Goal: Task Accomplishment & Management: Complete application form

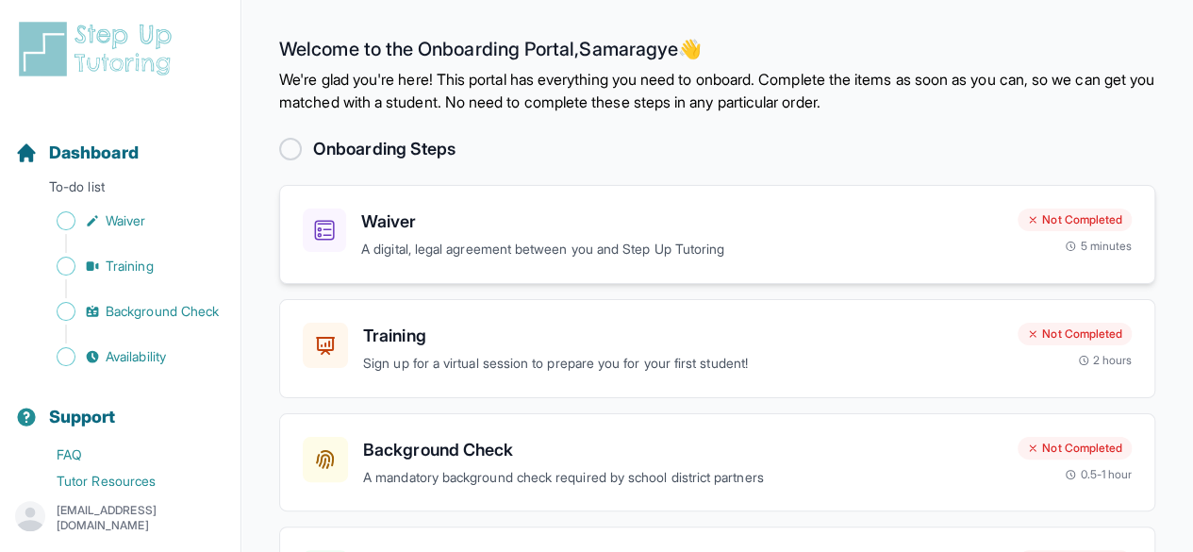
click at [402, 228] on h3 "Waiver" at bounding box center [681, 221] width 641 height 26
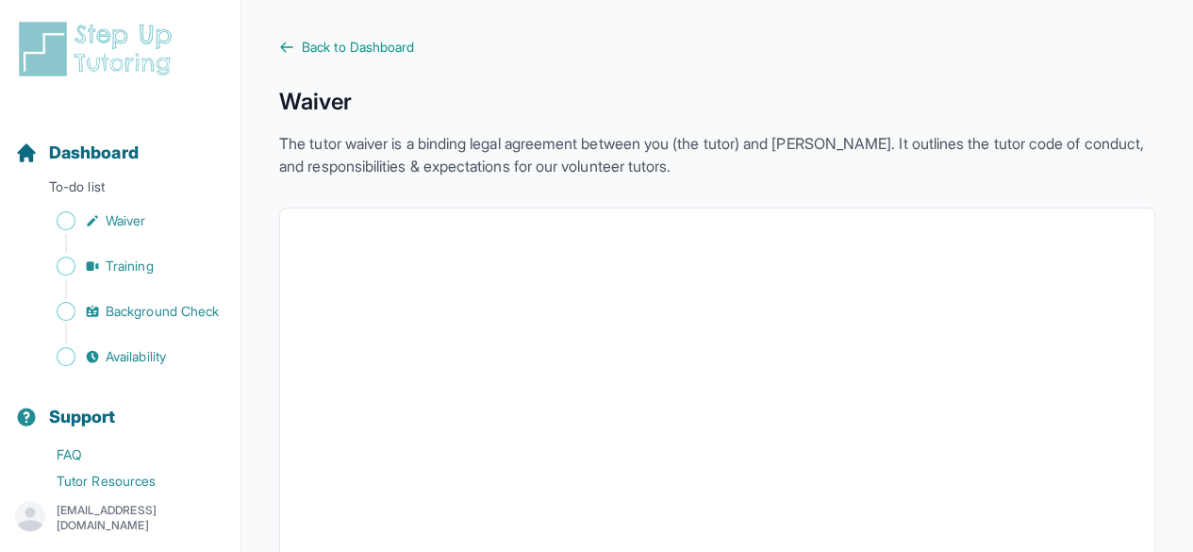
scroll to position [45, 0]
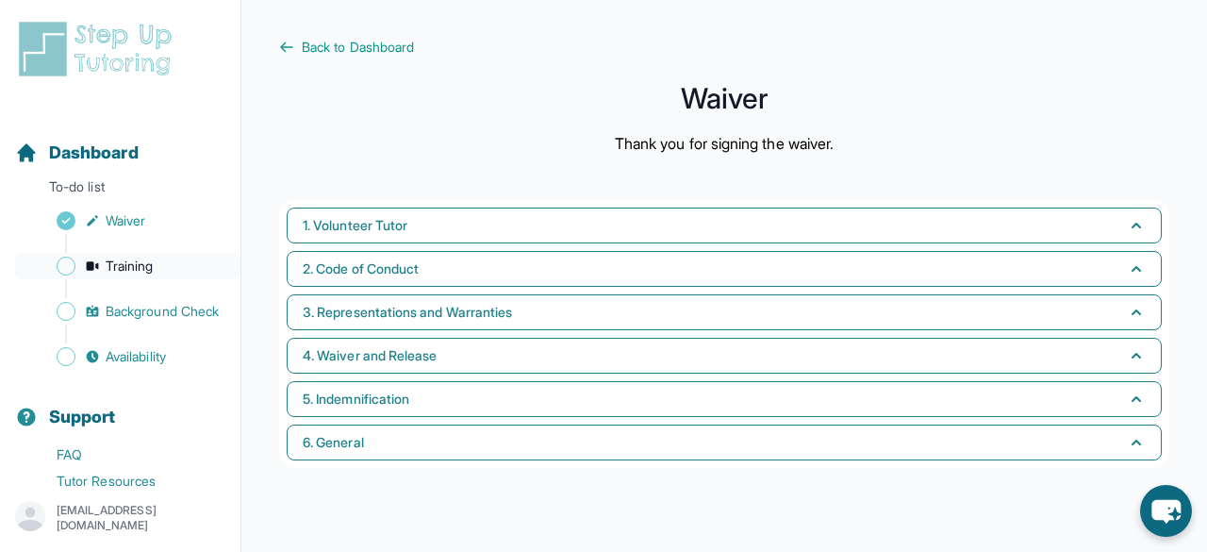
click at [130, 260] on span "Training" at bounding box center [130, 266] width 48 height 19
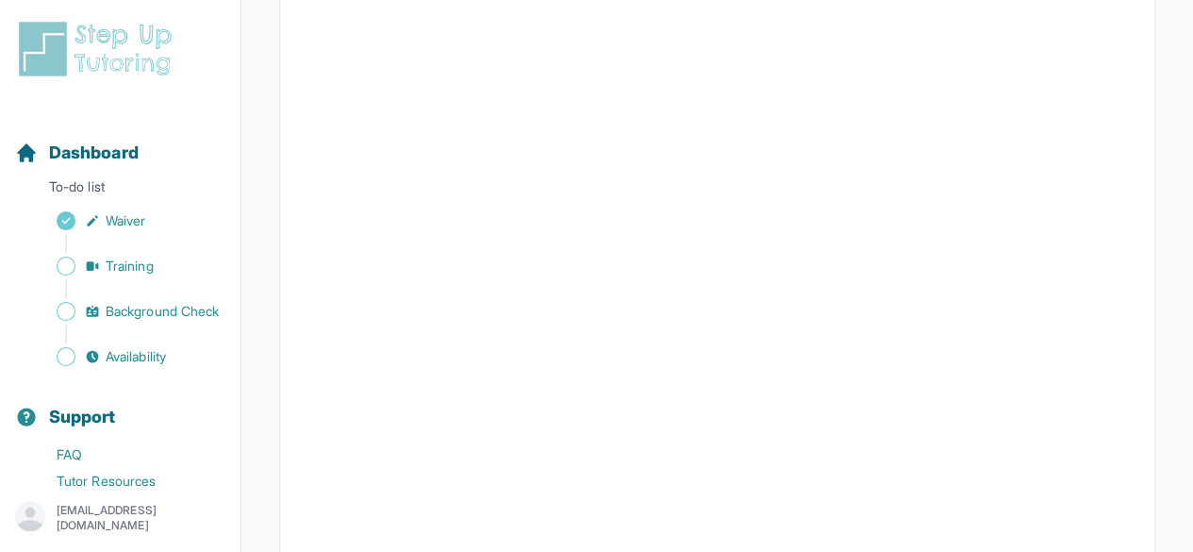
scroll to position [400, 0]
click at [60, 320] on span "Sidebar" at bounding box center [66, 311] width 19 height 19
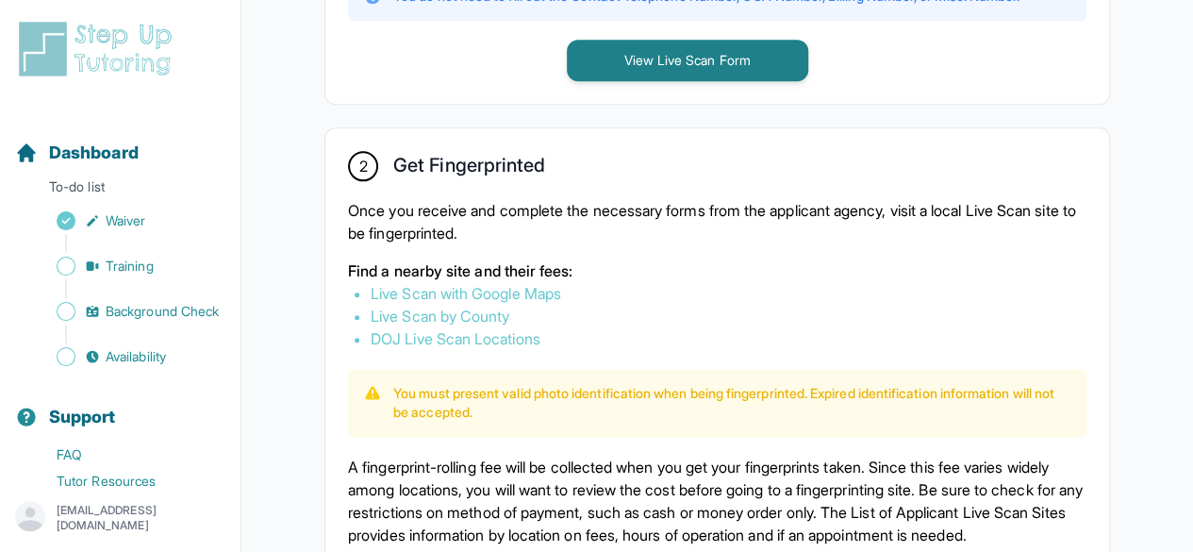
scroll to position [976, 0]
click at [545, 284] on link "Live Scan with Google Maps" at bounding box center [466, 292] width 191 height 19
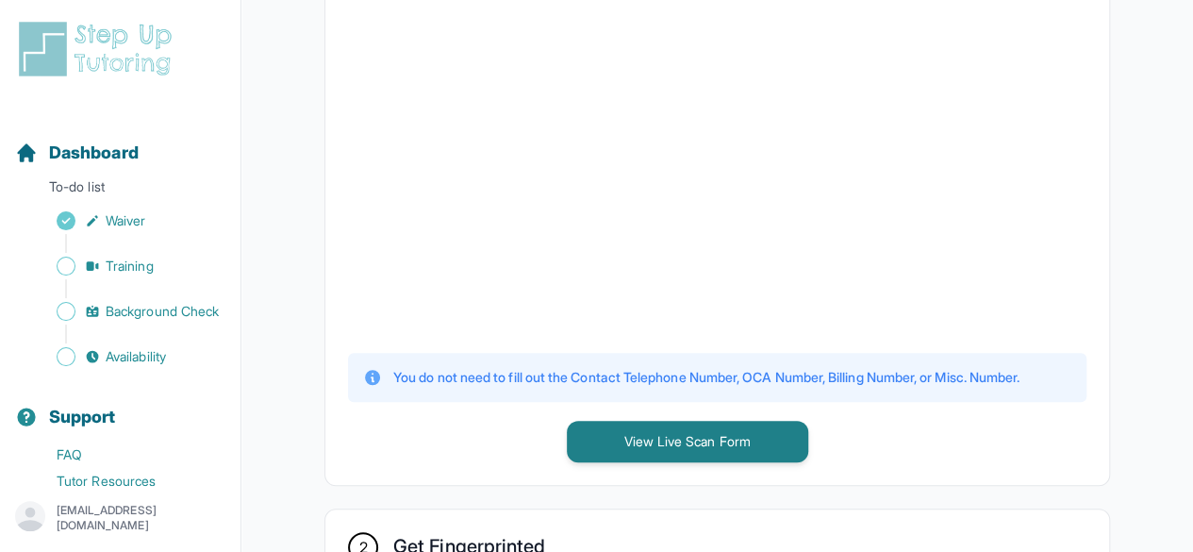
scroll to position [597, 0]
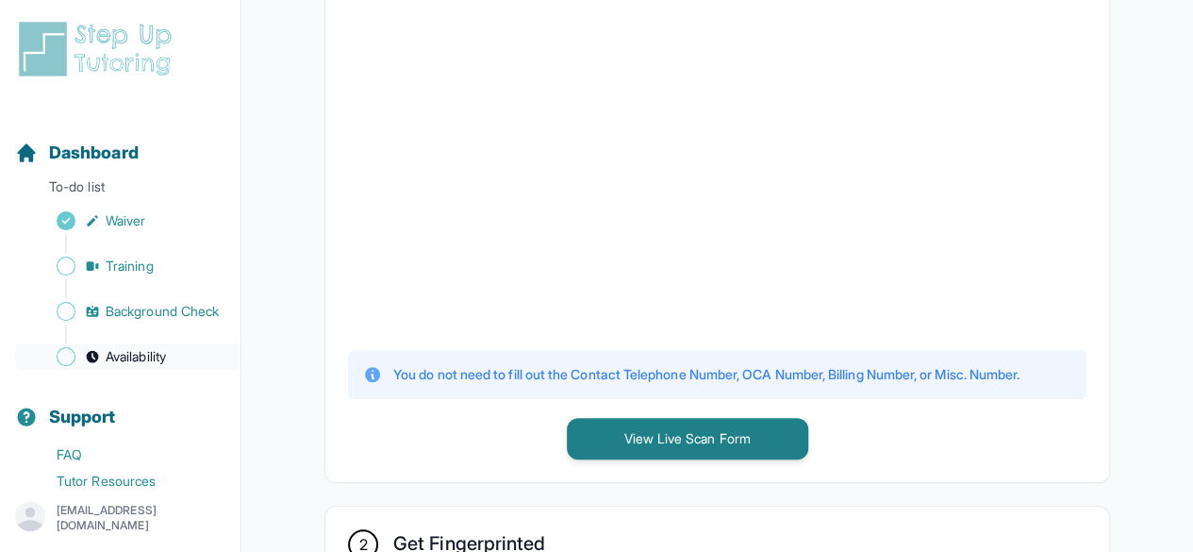
click at [132, 366] on span "Availability" at bounding box center [136, 356] width 60 height 19
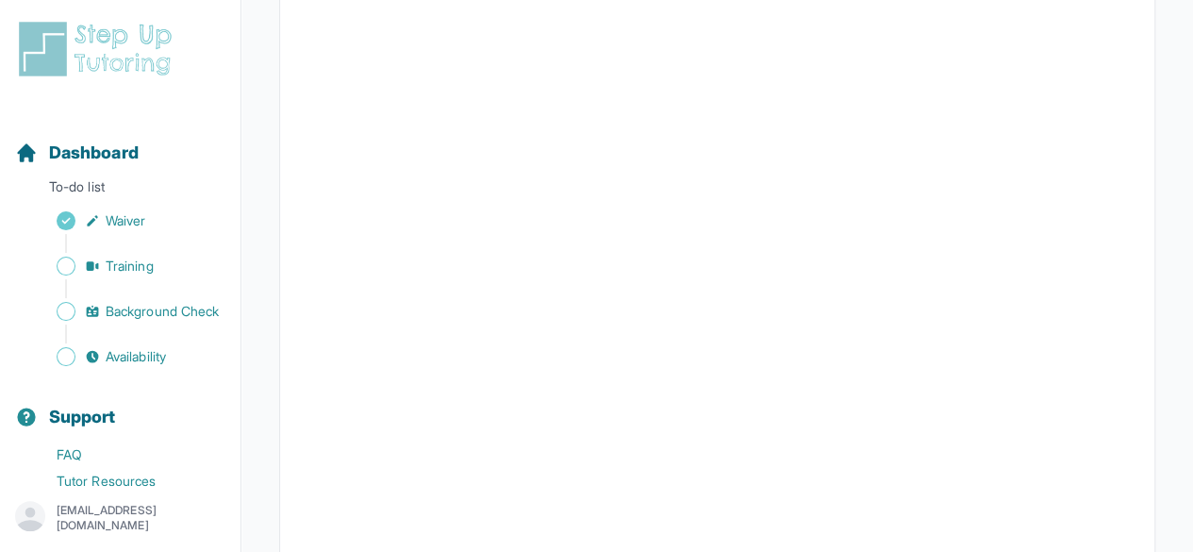
scroll to position [543, 0]
click at [91, 156] on span "Dashboard" at bounding box center [94, 153] width 90 height 26
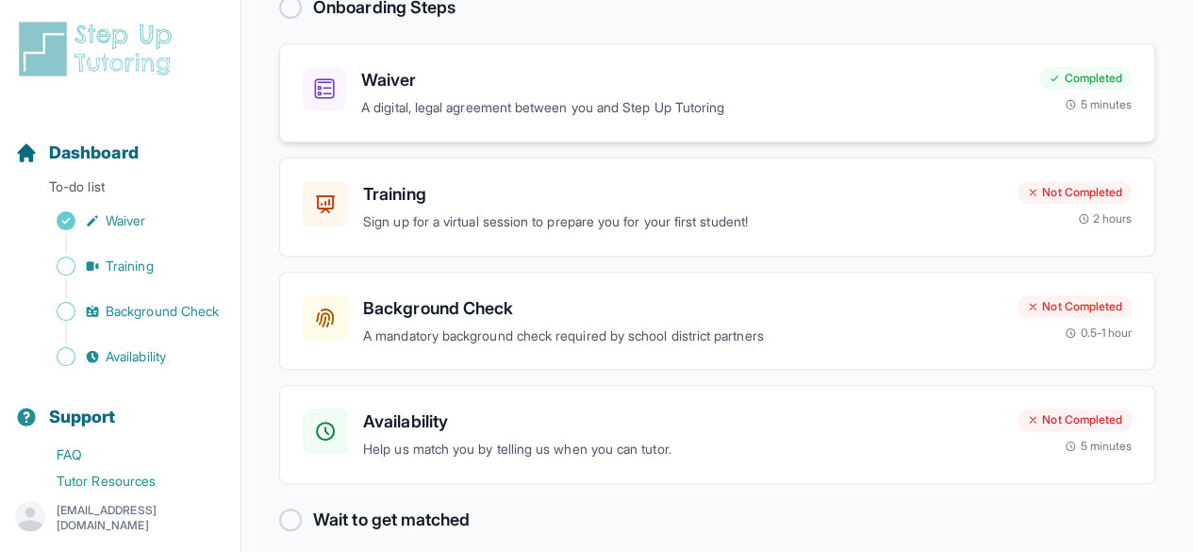
scroll to position [158, 0]
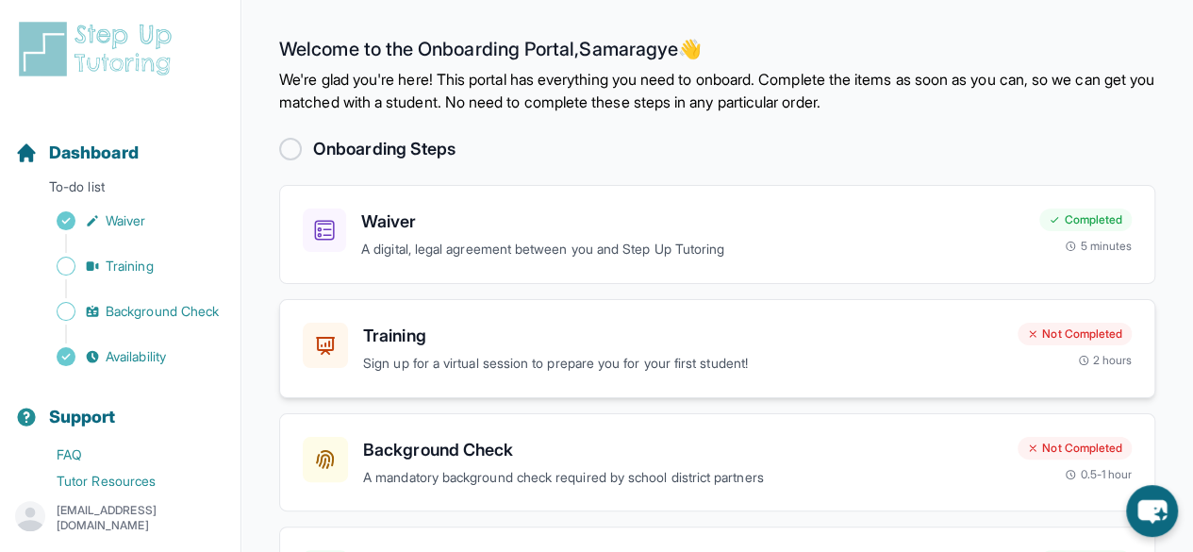
click at [376, 353] on p "Sign up for a virtual session to prepare you for your first student!" at bounding box center [682, 364] width 639 height 22
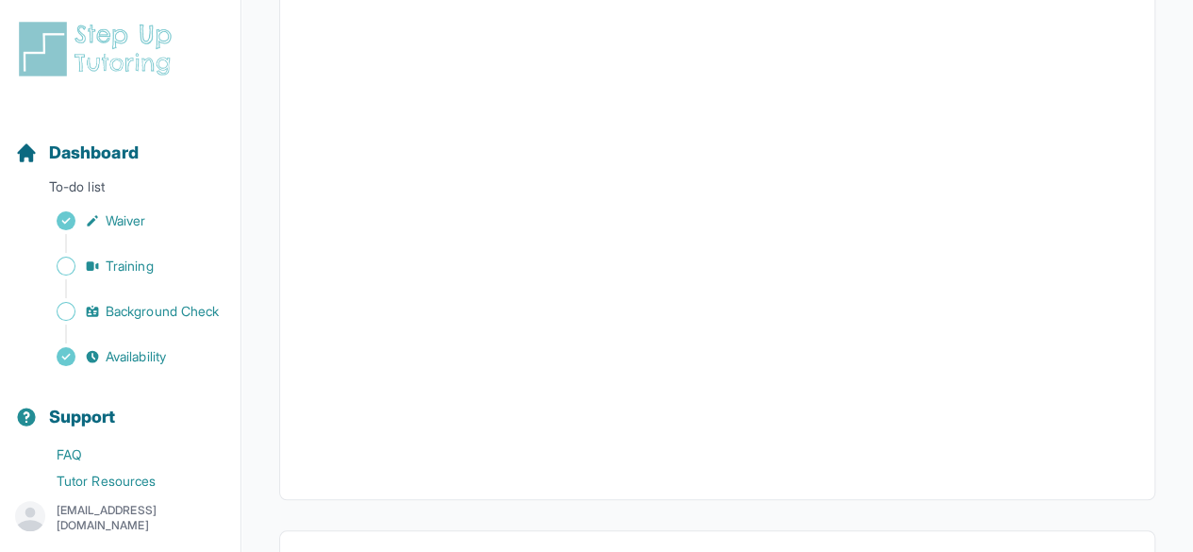
scroll to position [691, 0]
